Goal: Task Accomplishment & Management: Complete application form

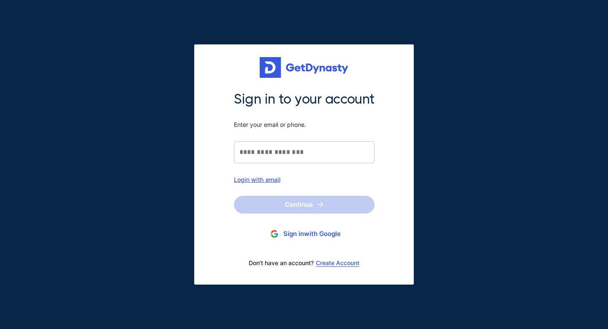
click at [292, 239] on button "Sign in with Google" at bounding box center [304, 234] width 141 height 16
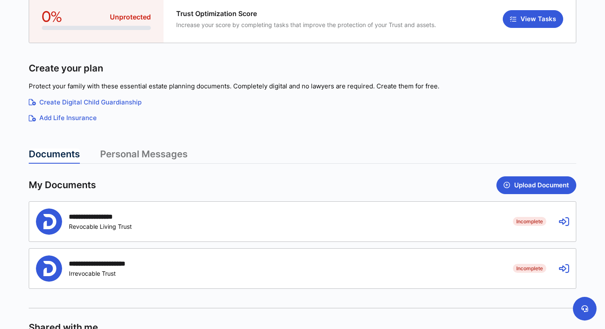
scroll to position [96, 0]
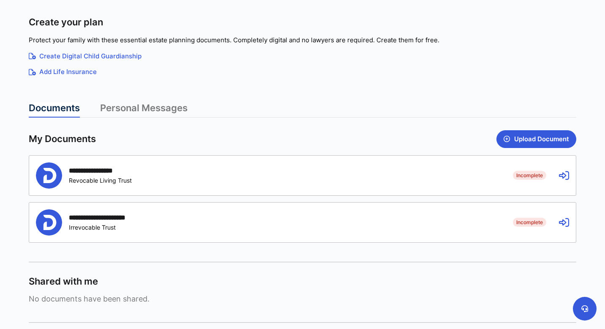
scroll to position [136, 0]
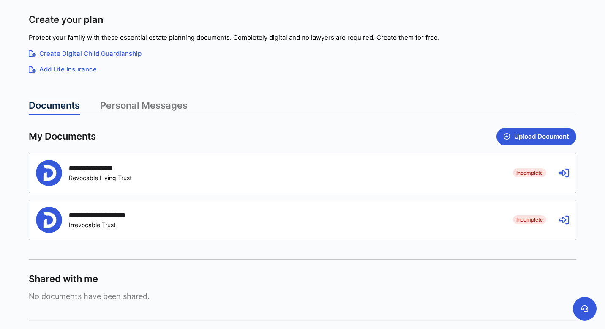
click at [143, 173] on div "**********" at bounding box center [268, 173] width 464 height 26
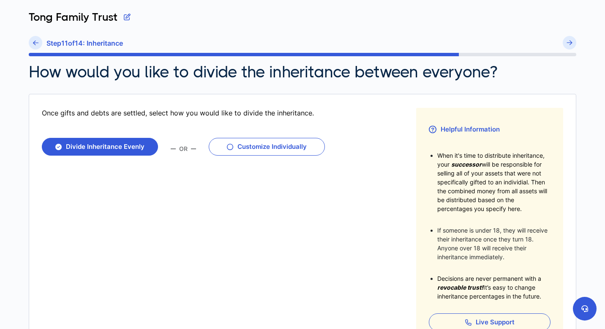
scroll to position [39, 0]
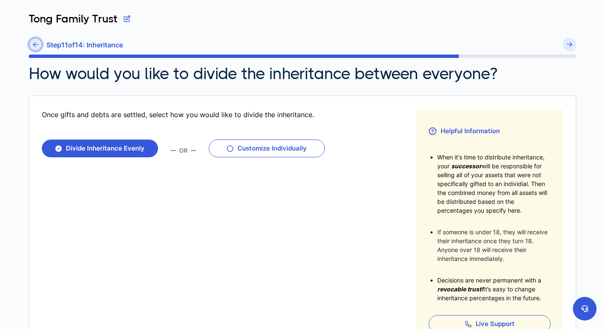
click at [34, 46] on icon at bounding box center [35, 44] width 5 height 6
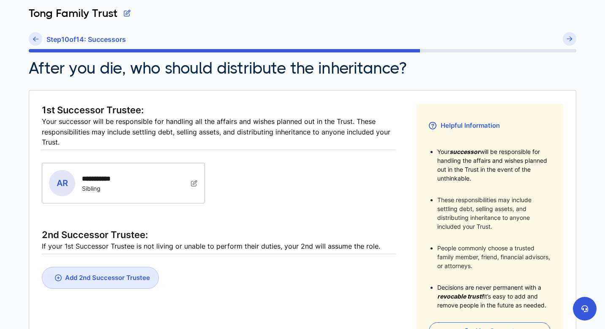
scroll to position [26, 0]
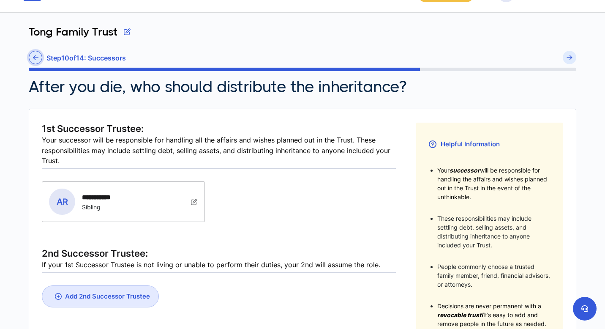
click at [34, 58] on icon at bounding box center [35, 57] width 5 height 6
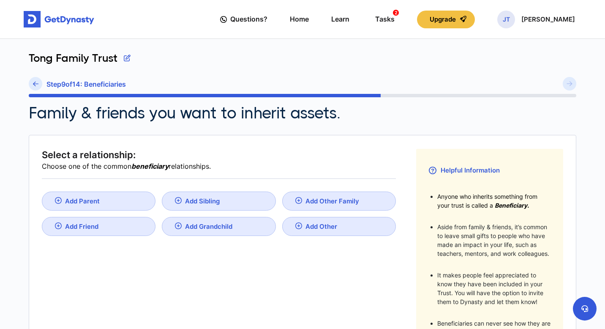
click at [34, 58] on div "Tong Family Trust" at bounding box center [302, 64] width 547 height 25
click at [35, 83] on icon at bounding box center [35, 84] width 5 height 6
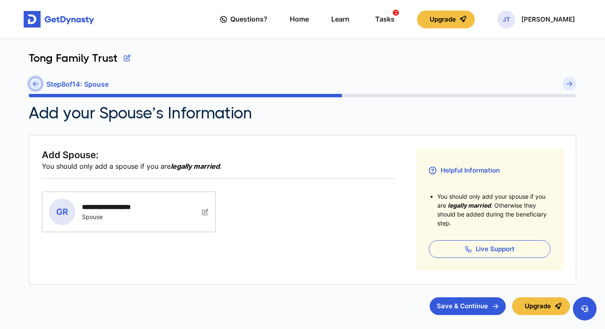
click at [35, 83] on icon at bounding box center [35, 84] width 5 height 6
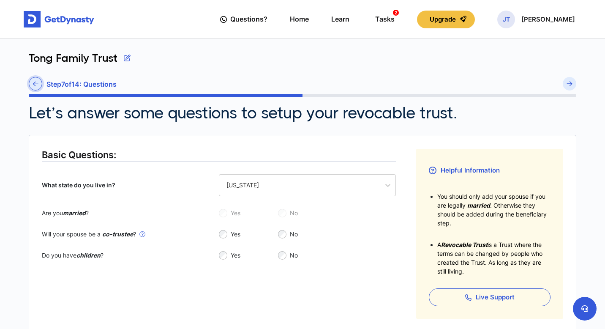
click at [39, 84] on link at bounding box center [36, 84] width 14 height 14
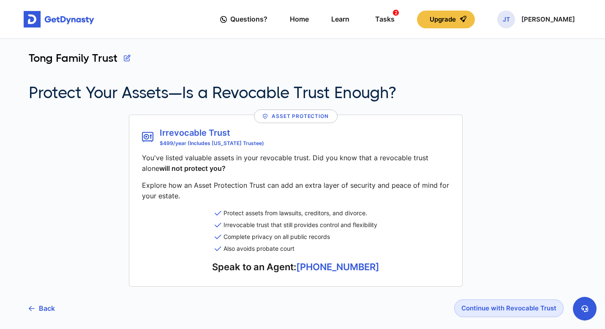
click at [39, 84] on h2 "Protect Your Assets—Is a Revocable Trust Enough?" at bounding box center [212, 92] width 367 height 19
click at [560, 25] on div "JT Justin Tong" at bounding box center [536, 20] width 78 height 18
click at [413, 17] on div "Questions? Home Learn Tasks 2 Upgrade JT Justin Tong Profile My Portfolio Logout" at bounding box center [397, 19] width 355 height 24
click at [394, 22] on div "Tasks 2" at bounding box center [384, 19] width 19 height 16
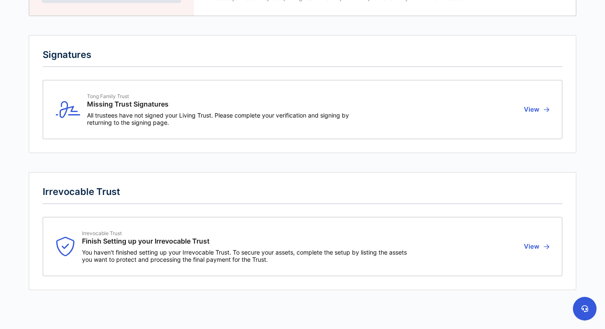
scroll to position [106, 0]
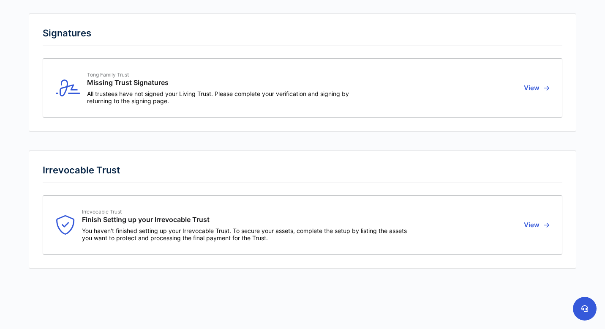
click at [535, 86] on button "View" at bounding box center [535, 87] width 28 height 33
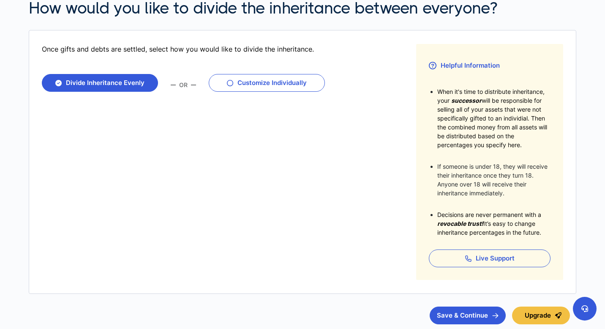
scroll to position [160, 0]
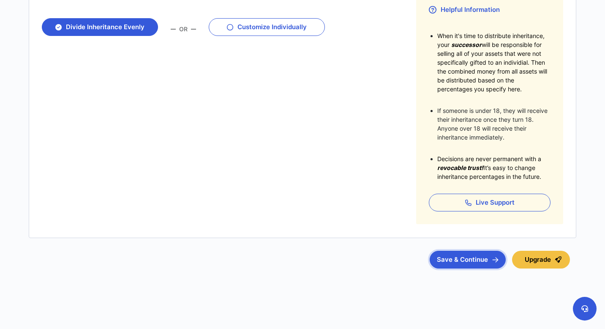
click at [495, 264] on button "Save & Continue" at bounding box center [468, 259] width 76 height 18
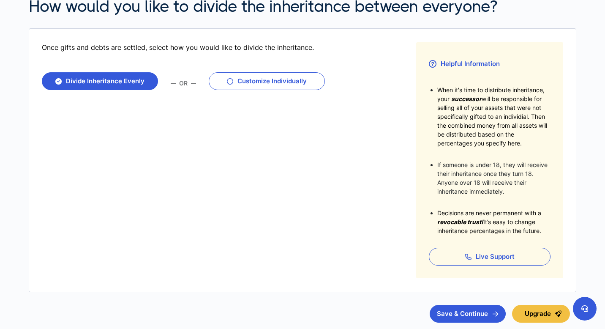
scroll to position [0, 0]
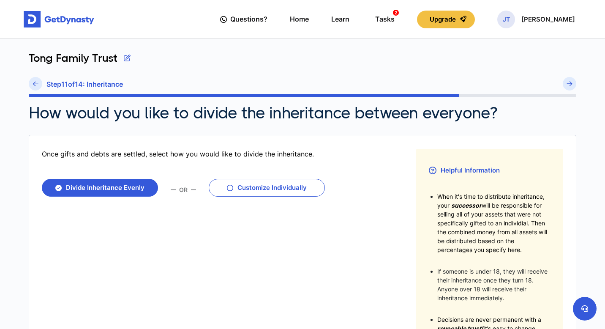
click at [66, 20] on img at bounding box center [59, 19] width 71 height 17
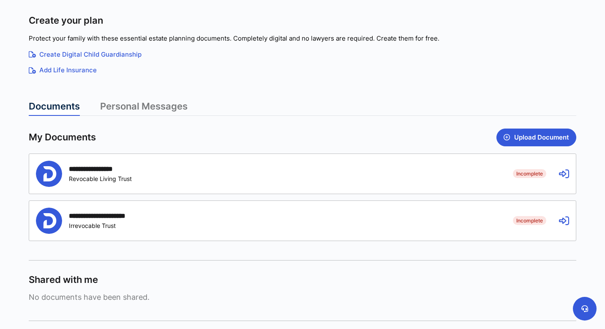
scroll to position [189, 0]
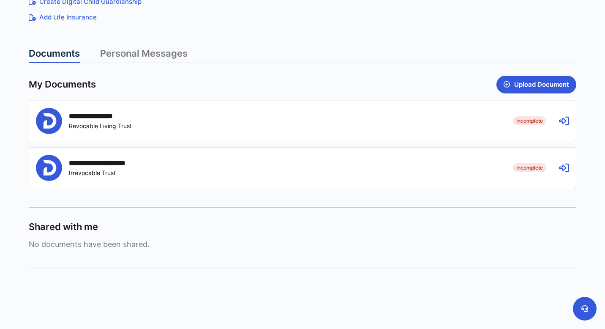
click at [87, 176] on div "**********" at bounding box center [268, 168] width 464 height 26
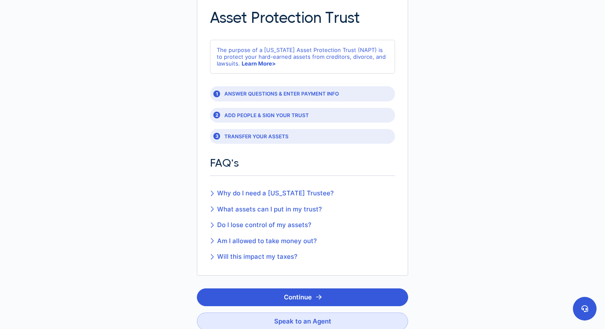
scroll to position [159, 0]
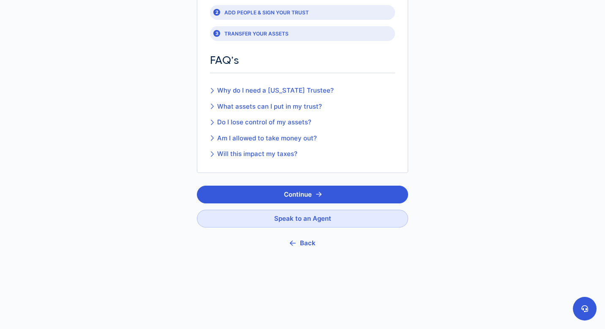
click at [307, 247] on button "Back" at bounding box center [302, 243] width 211 height 19
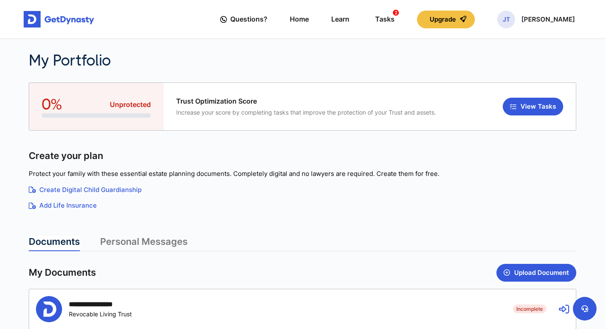
click at [306, 243] on div "Documents Personal Messages" at bounding box center [302, 243] width 547 height 15
click at [545, 17] on p "[PERSON_NAME]" at bounding box center [548, 19] width 54 height 7
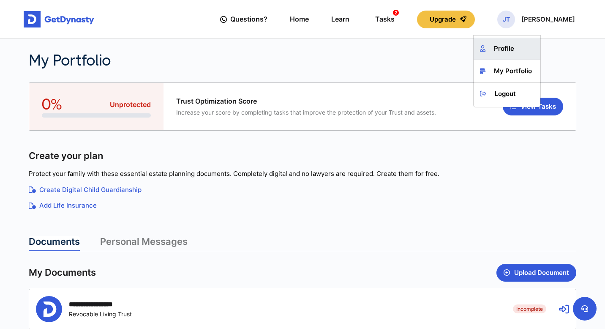
click at [517, 53] on link "Profile" at bounding box center [506, 49] width 67 height 22
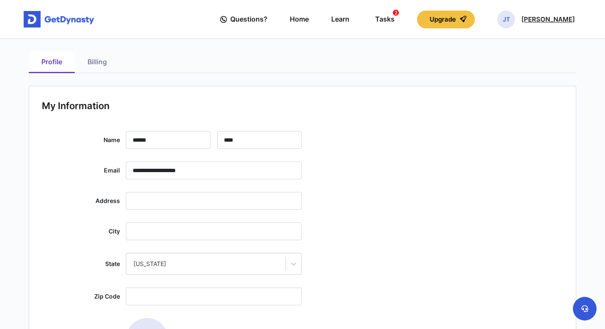
click at [573, 20] on p "[PERSON_NAME]" at bounding box center [548, 19] width 54 height 7
click at [533, 67] on link "My Portfolio" at bounding box center [506, 71] width 67 height 22
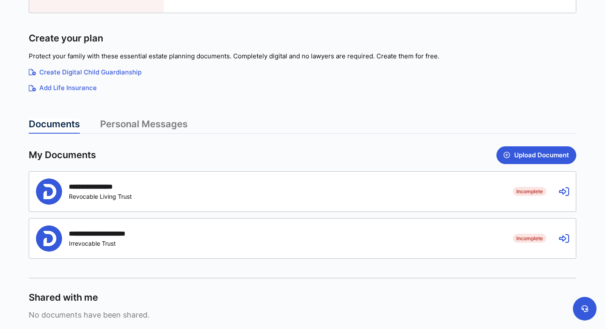
scroll to position [189, 0]
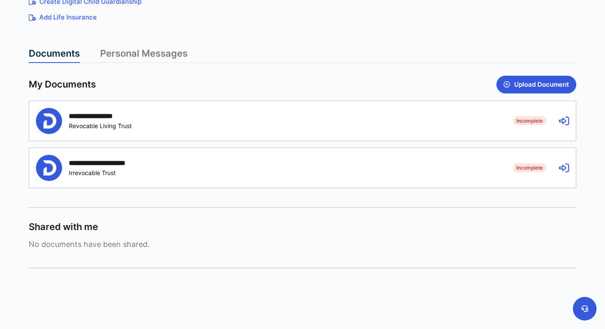
click at [148, 51] on link "Personal Messages" at bounding box center [143, 55] width 87 height 15
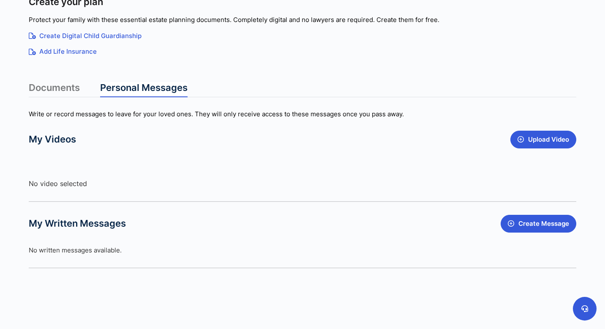
scroll to position [154, 0]
click at [64, 90] on link "Documents" at bounding box center [54, 89] width 51 height 15
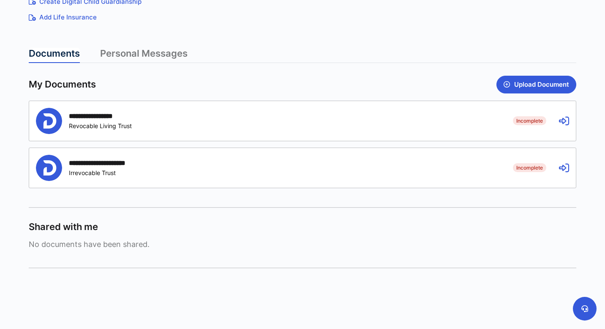
scroll to position [189, 0]
click at [508, 125] on div "**********" at bounding box center [302, 121] width 547 height 40
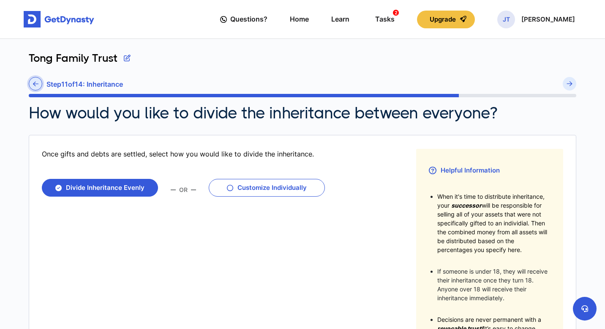
click at [34, 86] on icon at bounding box center [35, 84] width 5 height 6
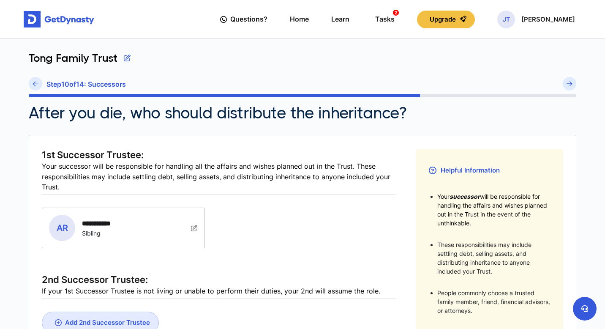
click at [34, 86] on icon at bounding box center [35, 84] width 5 height 6
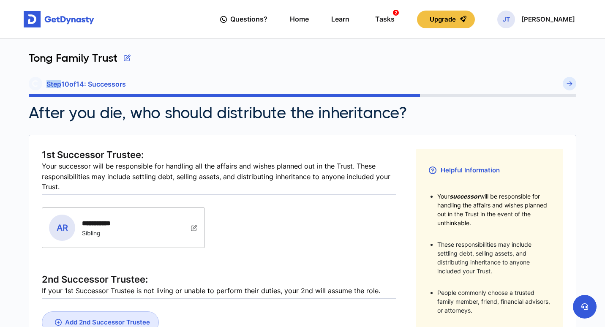
click at [34, 86] on div "Step 10 of 14 : Successors" at bounding box center [302, 85] width 547 height 17
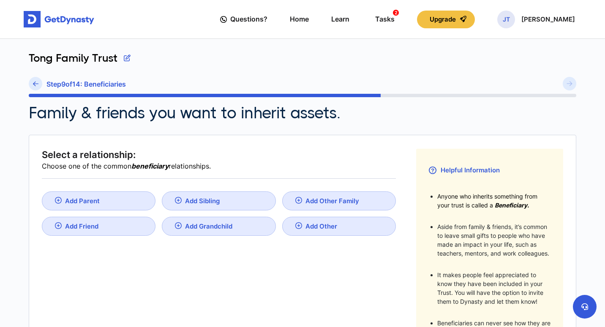
click at [34, 86] on icon at bounding box center [35, 84] width 5 height 6
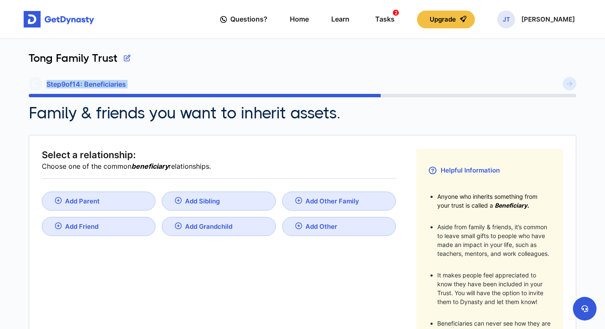
click at [34, 86] on div "Step 9 of 14 : Beneficiaries You must have at least one beneficiary to continue." at bounding box center [302, 85] width 547 height 17
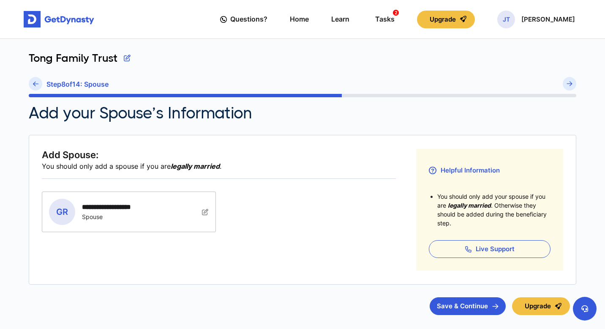
click at [34, 86] on icon at bounding box center [35, 84] width 5 height 6
click at [34, 86] on div "Step 8 of 14 : Spouse" at bounding box center [302, 85] width 547 height 17
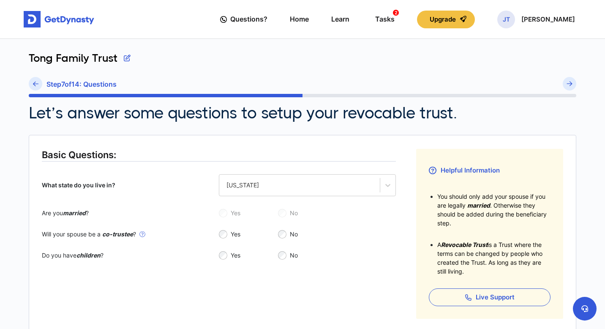
click at [34, 86] on icon at bounding box center [35, 84] width 5 height 6
click at [34, 86] on div "Step 7 of 14 : Questions" at bounding box center [302, 85] width 547 height 17
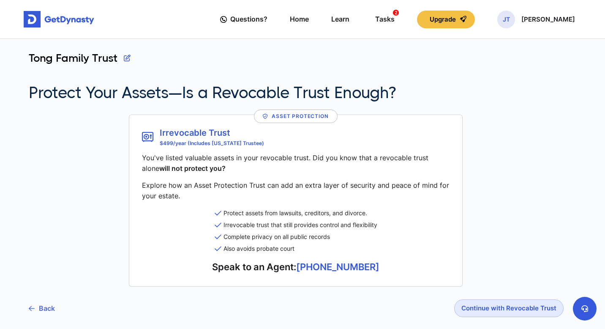
click at [46, 308] on link "Back" at bounding box center [42, 307] width 26 height 21
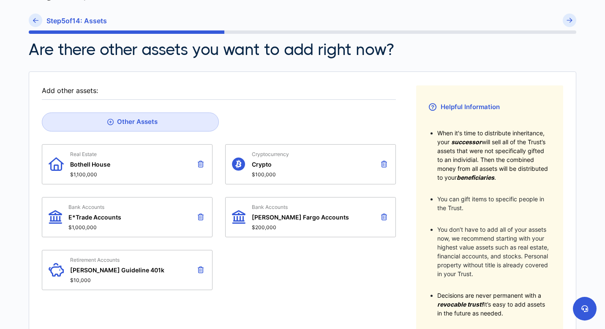
scroll to position [72, 0]
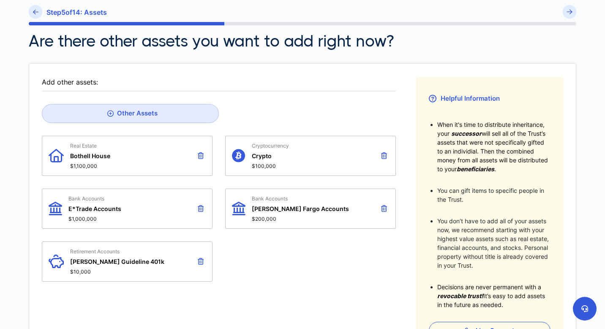
click at [203, 205] on icon at bounding box center [201, 208] width 6 height 7
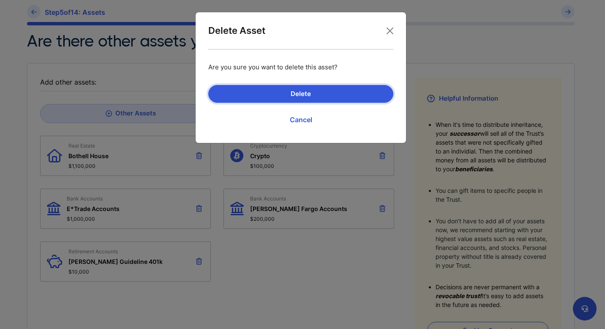
click at [282, 89] on button "Delete" at bounding box center [300, 94] width 185 height 18
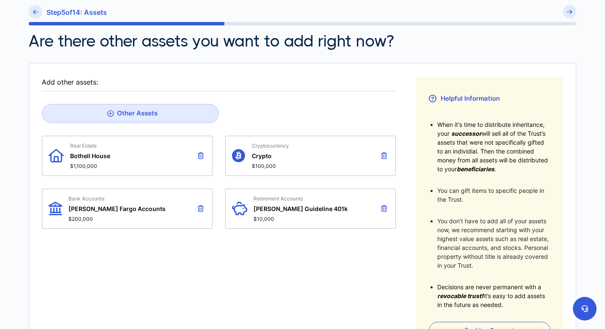
click at [199, 207] on icon at bounding box center [201, 208] width 6 height 7
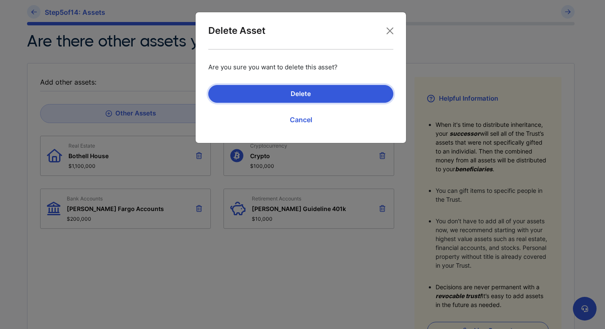
click at [282, 98] on button "Delete" at bounding box center [300, 94] width 185 height 18
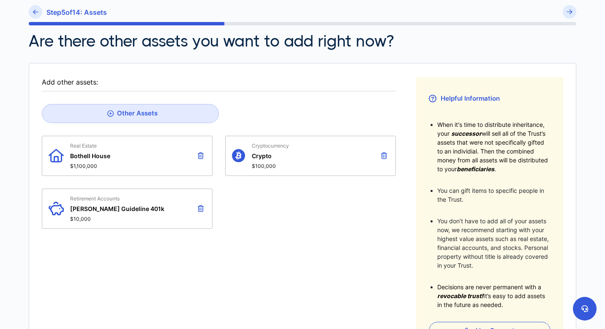
click at [120, 297] on fieldset "Add other assets: Other Assets Real Estate Bothell House $1,100,000 Cryptocurre…" at bounding box center [219, 214] width 354 height 275
click at [204, 151] on button at bounding box center [201, 155] width 10 height 14
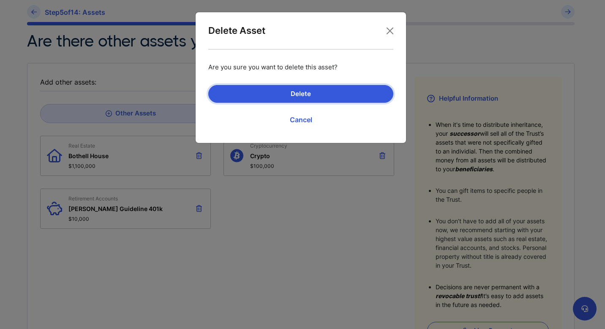
click at [248, 91] on button "Delete" at bounding box center [300, 94] width 185 height 18
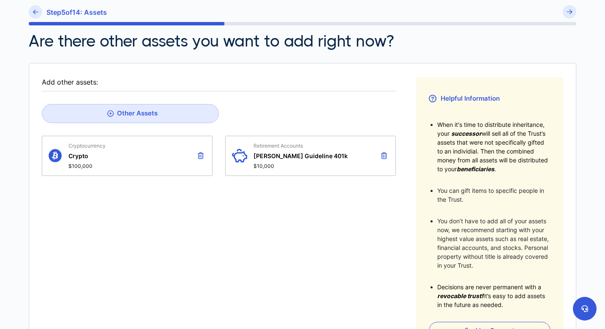
click at [200, 154] on icon at bounding box center [201, 155] width 6 height 7
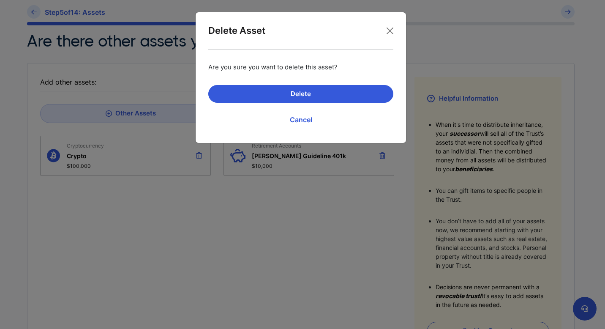
click at [147, 326] on div "Delete Asset Are you sure you want to delete this asset? Delete Cancel" at bounding box center [302, 164] width 605 height 329
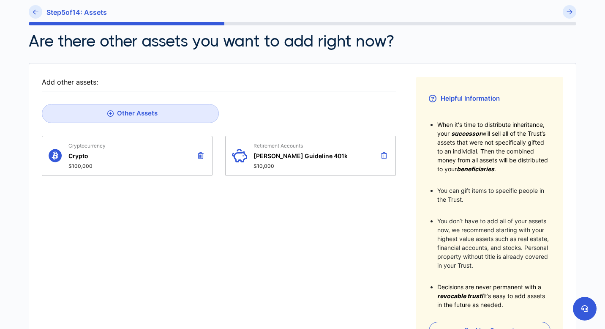
click at [383, 157] on icon at bounding box center [384, 155] width 6 height 7
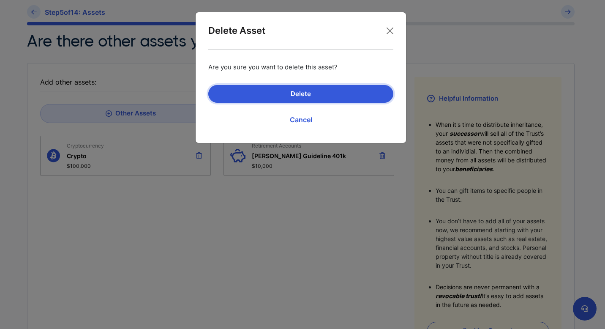
click at [320, 91] on button "Delete" at bounding box center [300, 94] width 185 height 18
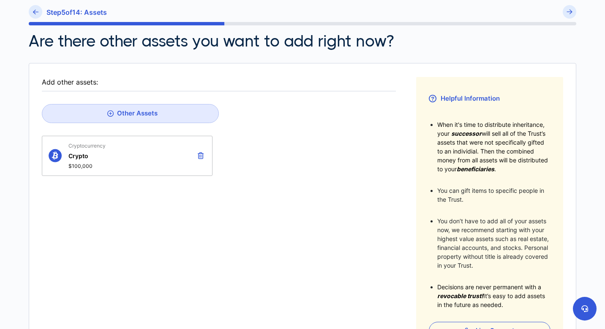
click at [200, 155] on icon at bounding box center [201, 155] width 6 height 7
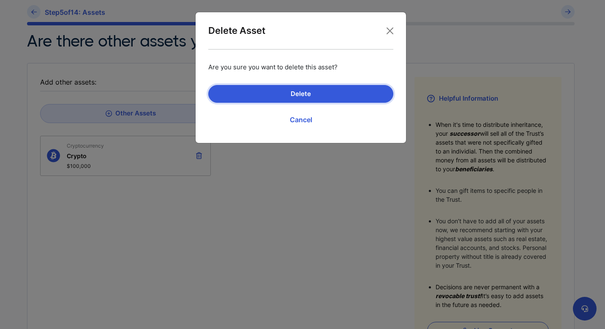
click at [283, 92] on button "Delete" at bounding box center [300, 94] width 185 height 18
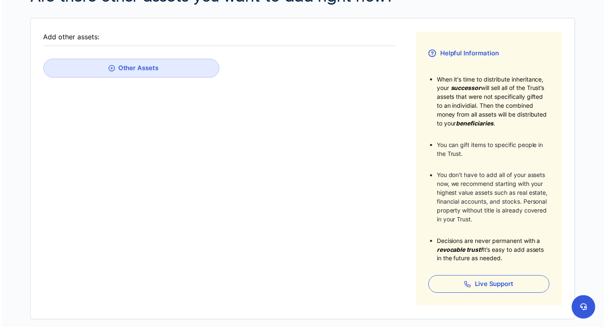
scroll to position [0, 0]
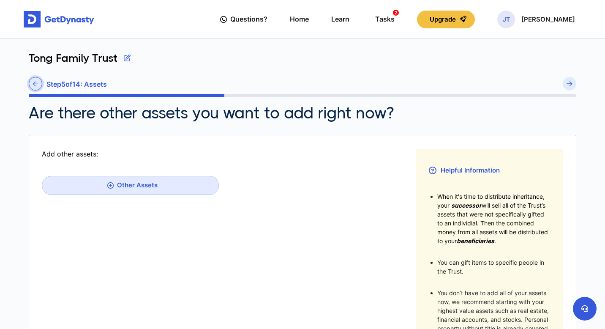
click at [40, 84] on link at bounding box center [36, 84] width 14 height 14
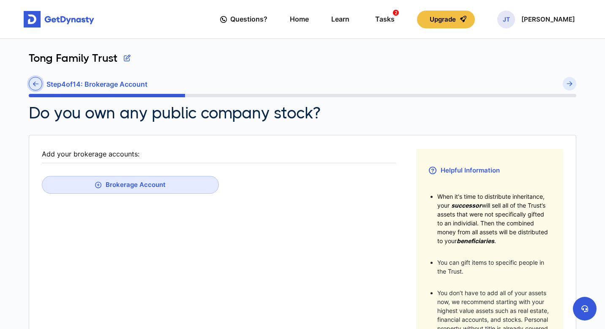
click at [40, 84] on link at bounding box center [36, 84] width 14 height 14
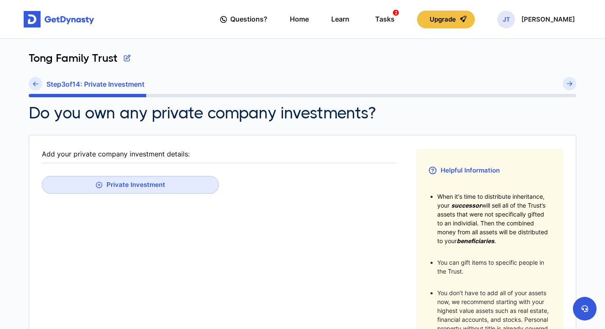
click at [40, 84] on link at bounding box center [36, 84] width 14 height 14
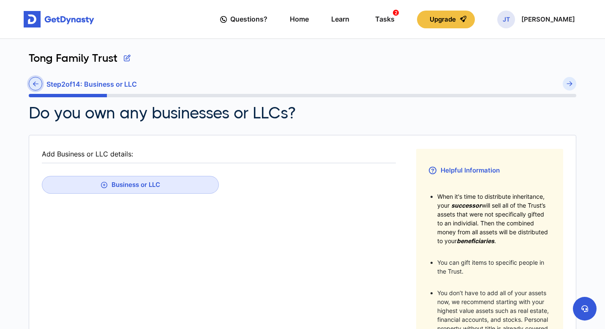
click at [40, 84] on link at bounding box center [36, 84] width 14 height 14
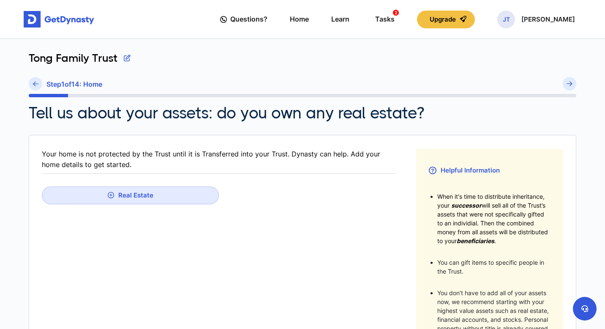
click at [40, 84] on link at bounding box center [36, 84] width 14 height 14
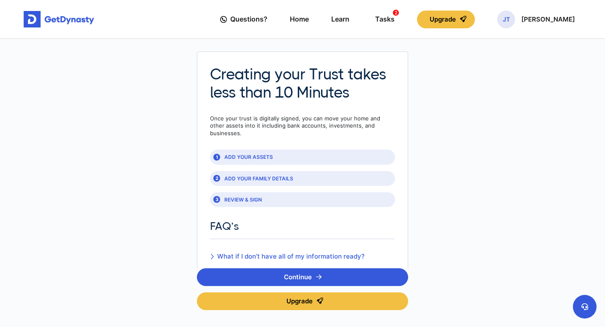
click at [56, 19] on img at bounding box center [59, 19] width 71 height 17
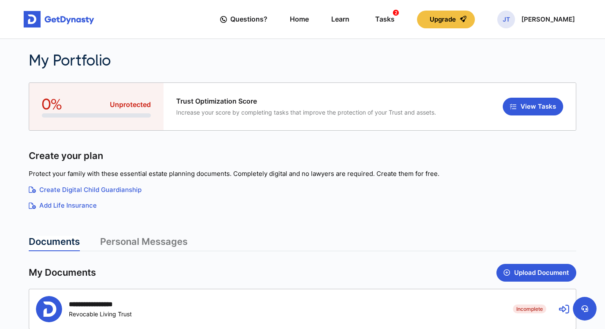
scroll to position [58, 0]
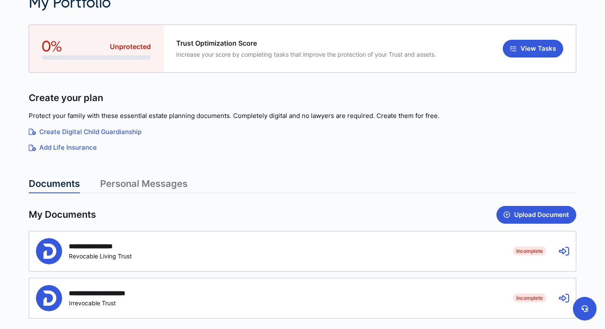
click at [536, 250] on span "Incomplete" at bounding box center [529, 250] width 33 height 8
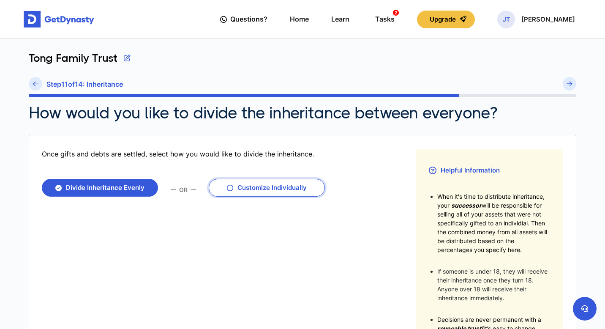
click at [280, 188] on button "Customize Individually" at bounding box center [267, 188] width 116 height 18
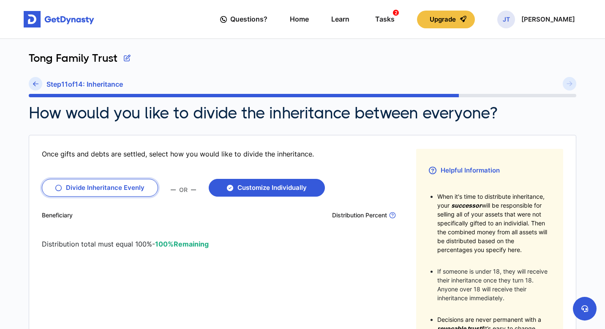
click at [129, 189] on button "Divide Inheritance Evenly" at bounding box center [100, 188] width 116 height 18
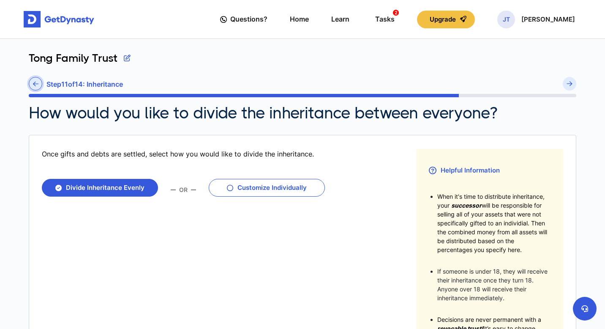
click at [31, 85] on link at bounding box center [36, 84] width 14 height 14
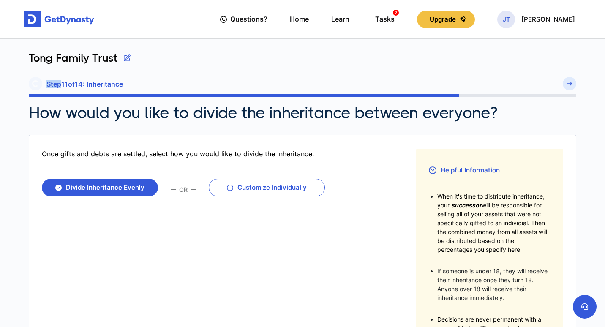
click at [31, 85] on div "Step 11 of 14 : Inheritance" at bounding box center [302, 85] width 547 height 17
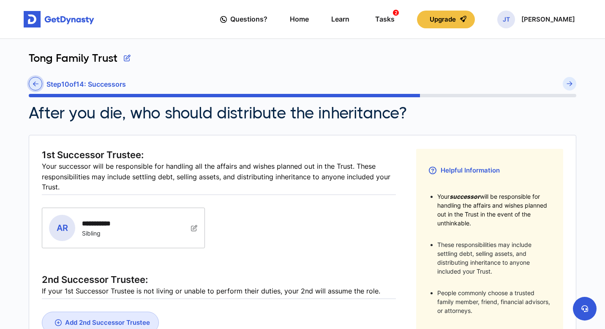
click at [31, 84] on link at bounding box center [36, 84] width 14 height 14
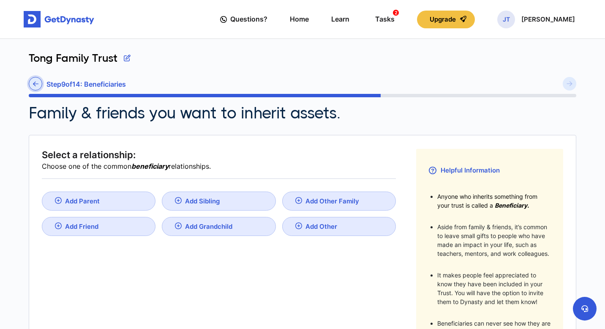
click at [35, 86] on icon at bounding box center [35, 84] width 5 height 6
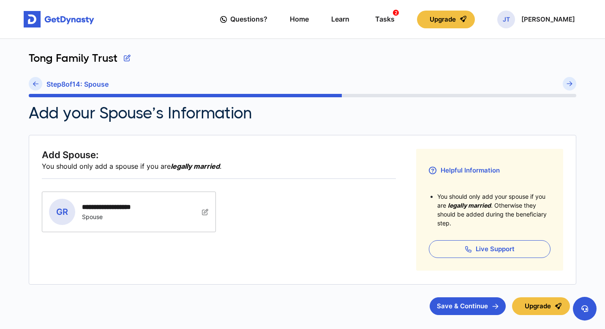
click at [35, 86] on icon at bounding box center [35, 84] width 5 height 6
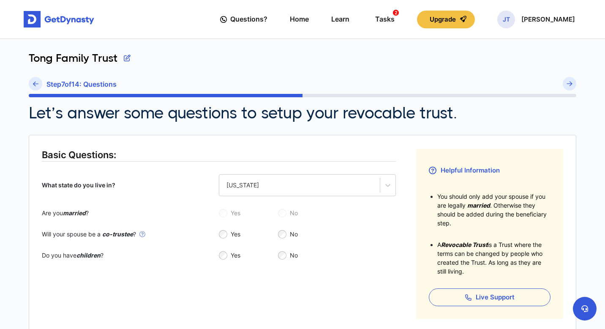
click at [35, 86] on icon at bounding box center [35, 84] width 5 height 6
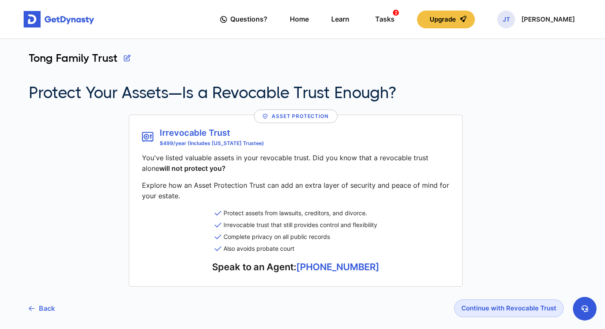
click at [46, 309] on link "Back" at bounding box center [42, 307] width 26 height 21
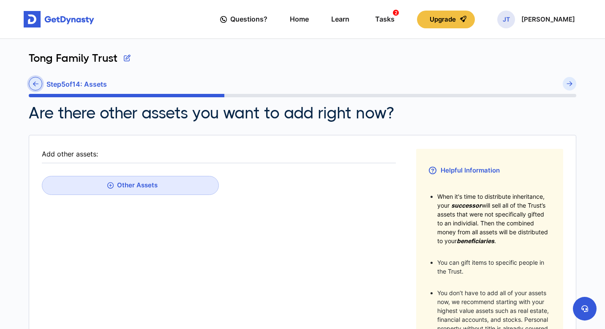
click at [38, 86] on icon at bounding box center [35, 84] width 5 height 6
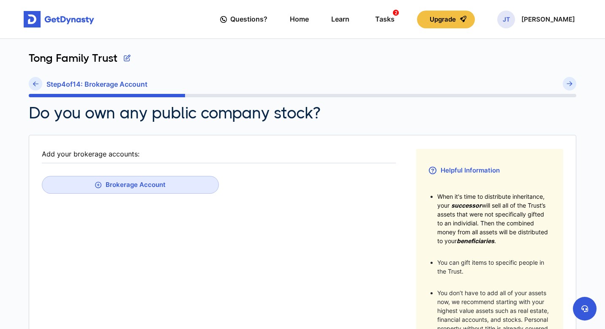
click at [38, 86] on icon at bounding box center [35, 84] width 5 height 6
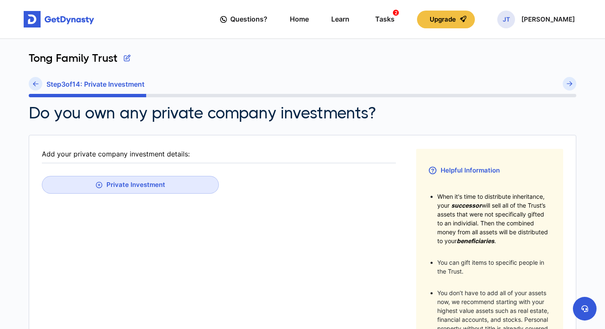
click at [38, 86] on icon at bounding box center [35, 84] width 5 height 6
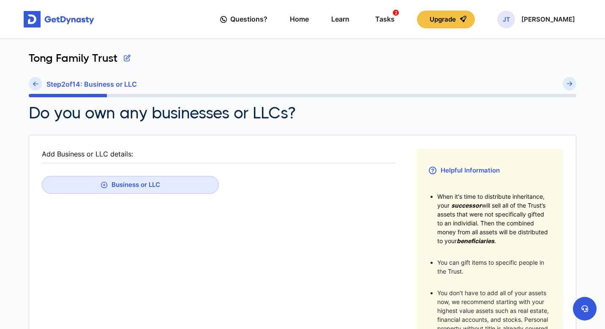
click at [38, 86] on icon at bounding box center [35, 84] width 5 height 6
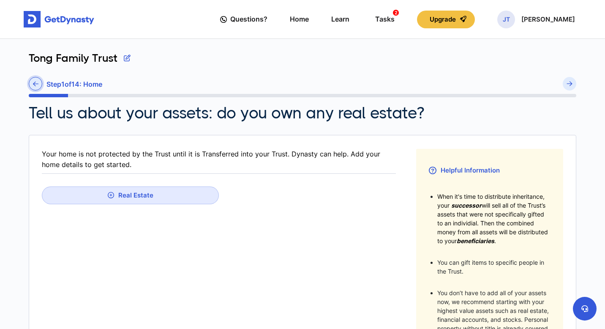
click at [32, 84] on link at bounding box center [36, 84] width 14 height 14
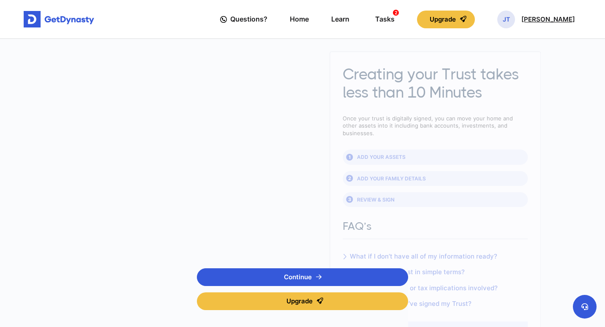
click at [541, 19] on p "Justin Tong" at bounding box center [548, 19] width 54 height 7
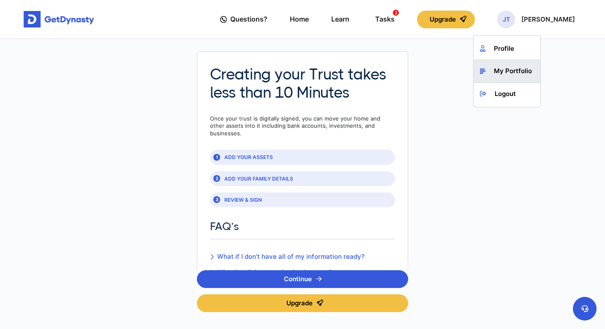
click at [512, 73] on link "My Portfolio" at bounding box center [506, 71] width 67 height 22
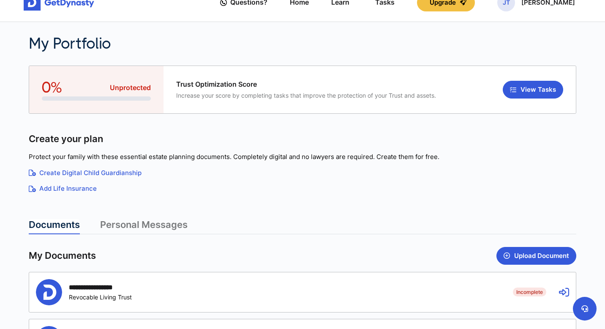
scroll to position [22, 0]
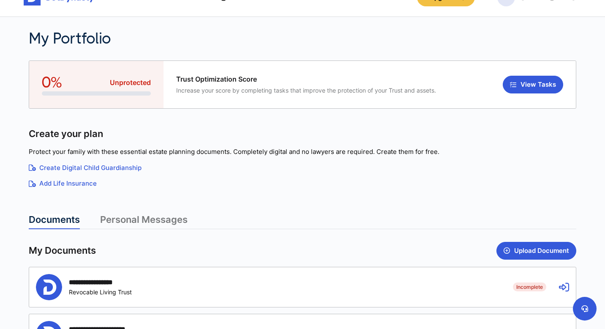
click at [101, 278] on div "**********" at bounding box center [100, 282] width 63 height 8
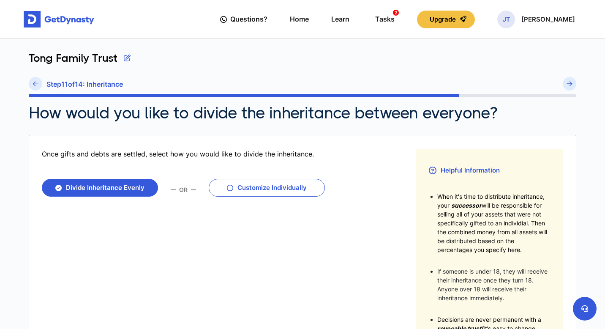
click at [125, 60] on button "button" at bounding box center [127, 58] width 7 height 13
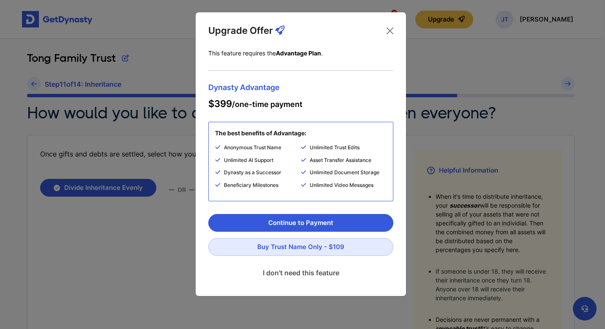
click at [285, 275] on link "I don't need this feature" at bounding box center [300, 272] width 185 height 21
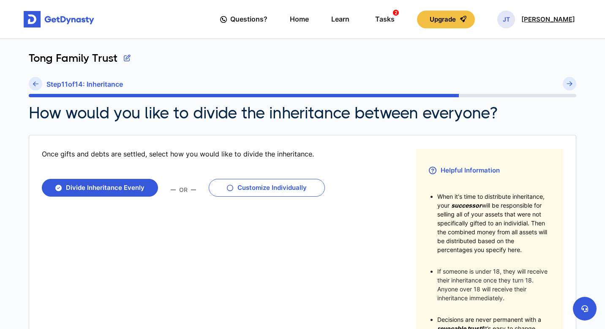
click at [564, 23] on div "[PERSON_NAME] [PERSON_NAME]" at bounding box center [536, 20] width 78 height 18
click at [394, 20] on div "Tasks 2" at bounding box center [384, 19] width 19 height 16
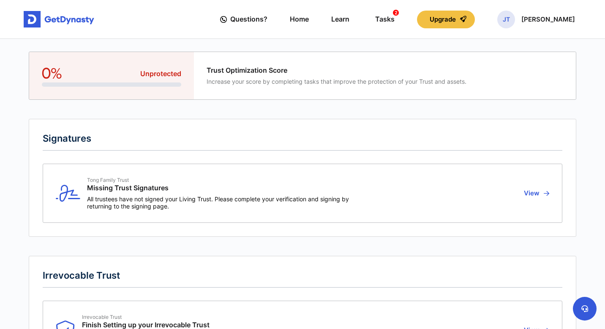
click at [314, 195] on span "All trustees have not signed your Living Trust. Please complete your verificati…" at bounding box center [219, 202] width 264 height 14
click at [530, 193] on button "View" at bounding box center [535, 193] width 28 height 33
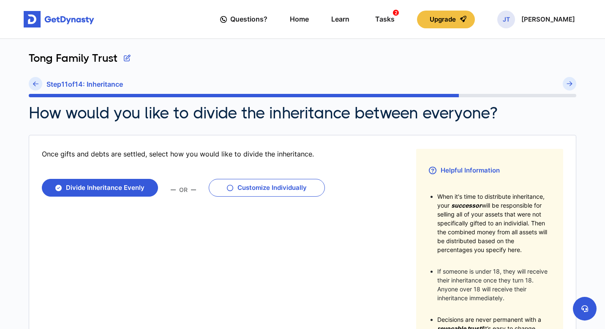
click at [46, 20] on img at bounding box center [59, 19] width 71 height 17
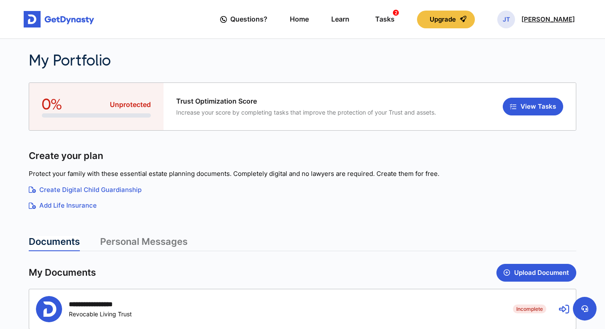
click at [550, 17] on p "[PERSON_NAME]" at bounding box center [548, 19] width 54 height 7
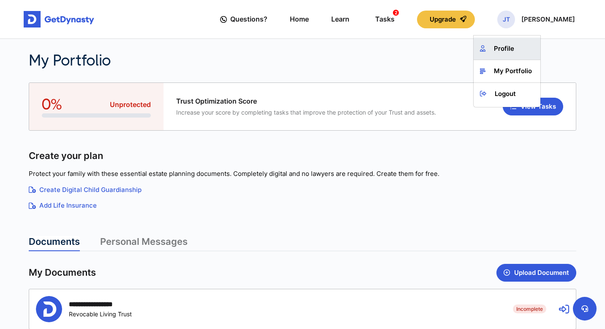
click at [515, 54] on link "Profile" at bounding box center [506, 49] width 67 height 22
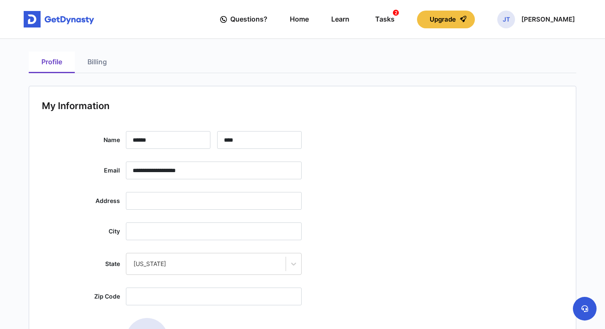
click at [52, 19] on img at bounding box center [59, 19] width 71 height 17
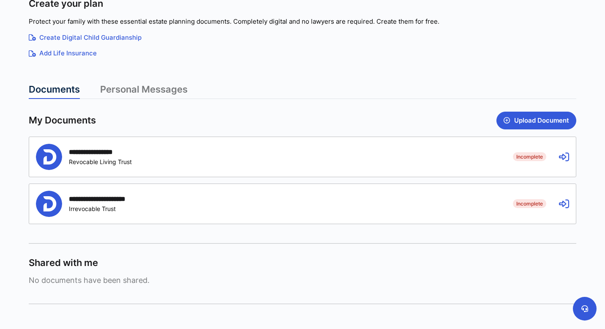
scroll to position [189, 0]
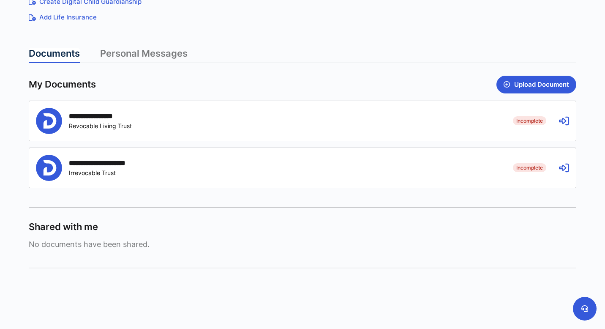
click at [163, 55] on link "Personal Messages" at bounding box center [143, 55] width 87 height 15
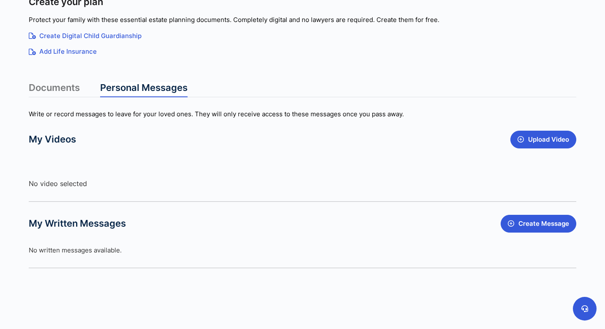
click at [76, 88] on link "Documents" at bounding box center [54, 89] width 51 height 15
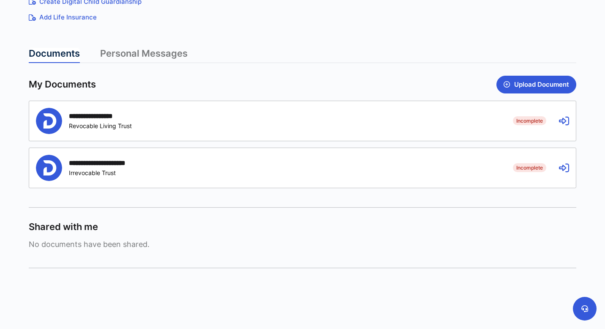
scroll to position [0, 0]
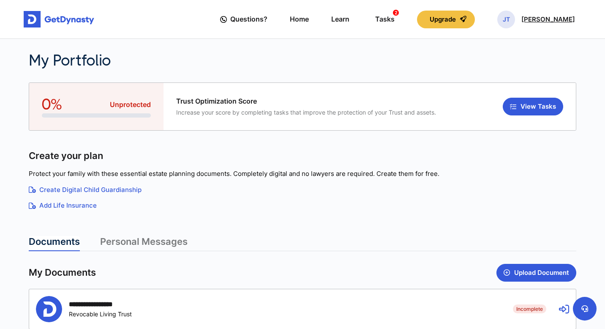
click at [571, 20] on p "Justin Tong" at bounding box center [548, 19] width 54 height 7
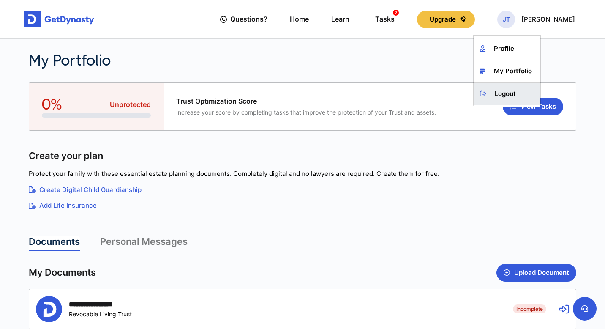
click at [528, 97] on link "Logout" at bounding box center [506, 94] width 67 height 22
